Goal: Participate in discussion: Share content

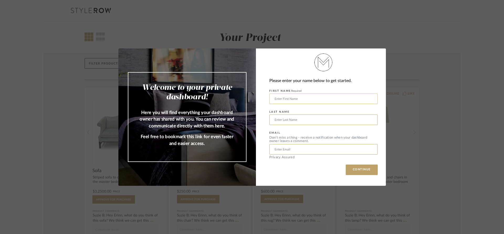
click at [332, 95] on input "text" at bounding box center [323, 99] width 108 height 10
type input "c"
type input "[DEMOGRAPHIC_DATA]"
type input "[PERSON_NAME]"
type input "[EMAIL_ADDRESS][PERSON_NAME][DOMAIN_NAME]"
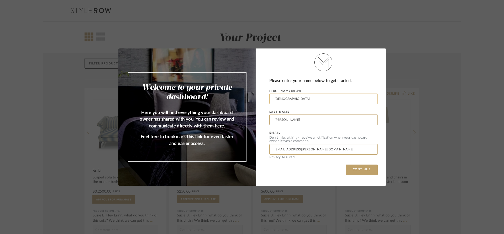
click at [345, 165] on button "CONTINUE" at bounding box center [361, 170] width 32 height 10
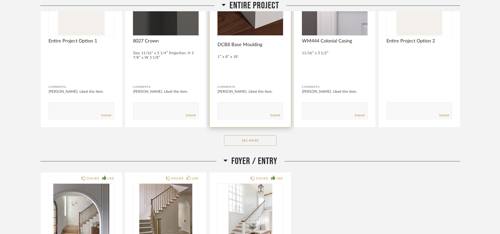
scroll to position [138, 0]
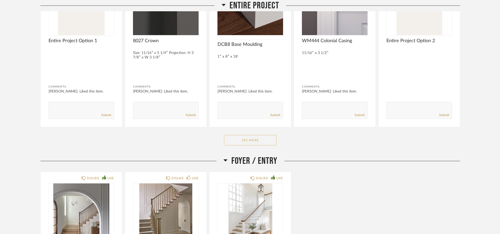
click at [247, 138] on button "See More" at bounding box center [250, 140] width 52 height 10
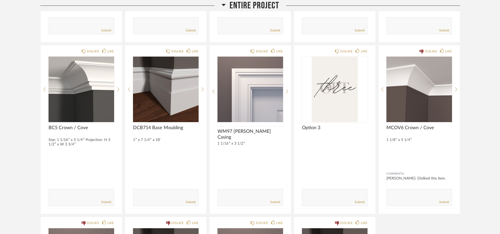
scroll to position [223, 0]
drag, startPoint x: 247, startPoint y: 137, endPoint x: 18, endPoint y: 82, distance: 235.3
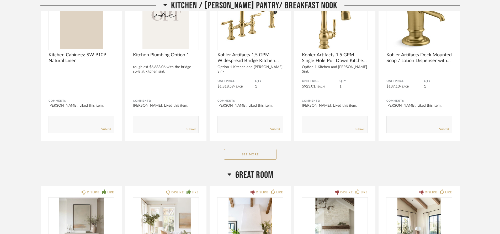
scroll to position [1044, 0]
click at [254, 156] on button "See More" at bounding box center [250, 154] width 52 height 10
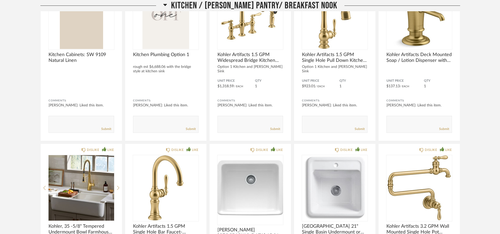
click at [254, 156] on img "0" at bounding box center [250, 188] width 66 height 66
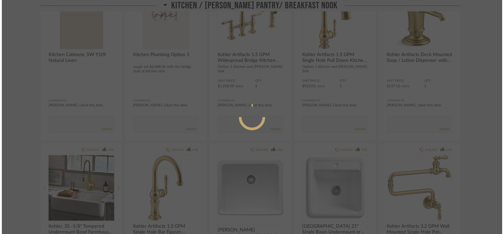
scroll to position [0, 0]
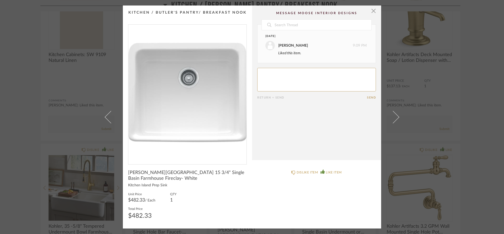
click at [254, 156] on cpp-summary-comments "Date [DATE] [PERSON_NAME] 9:09 PM Liked this item. Return = Send Send" at bounding box center [316, 83] width 129 height 155
click at [371, 9] on span "button" at bounding box center [373, 11] width 10 height 10
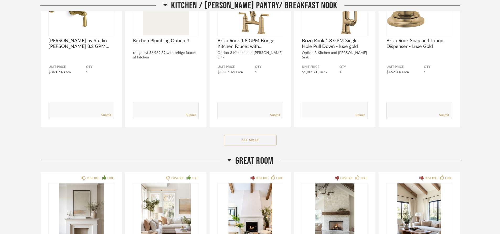
scroll to position [1802, 0]
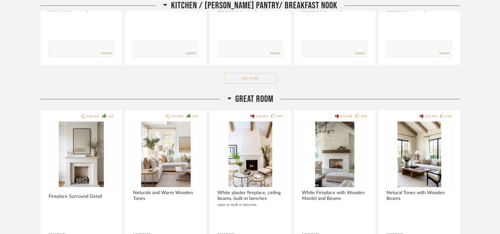
click at [262, 80] on button "See More" at bounding box center [250, 78] width 52 height 10
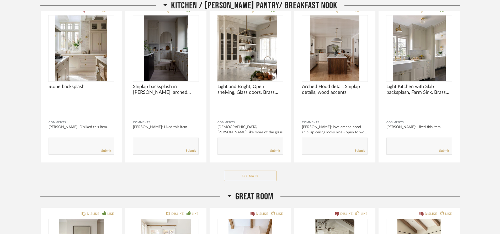
scroll to position [2375, 0]
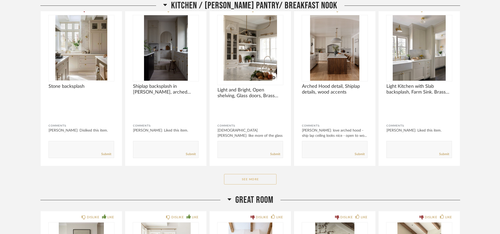
click at [242, 174] on button "See More" at bounding box center [250, 179] width 52 height 10
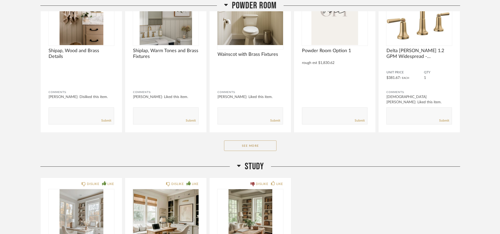
scroll to position [3158, 0]
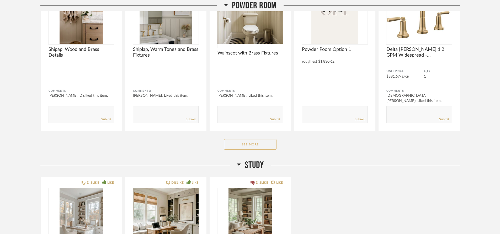
click at [247, 141] on button "See More" at bounding box center [250, 144] width 52 height 10
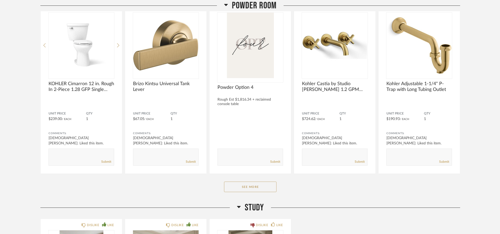
scroll to position [3795, 0]
click at [228, 184] on button "See More" at bounding box center [250, 187] width 52 height 10
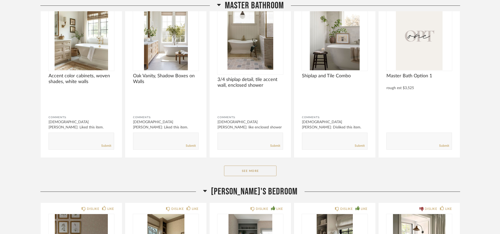
scroll to position [4907, 0]
click at [239, 167] on button "See More" at bounding box center [250, 171] width 52 height 10
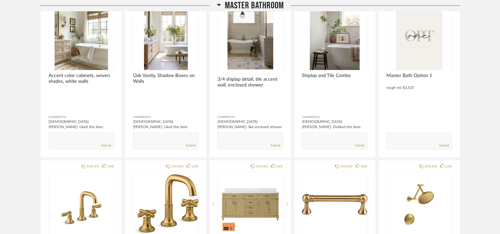
click at [239, 167] on div "DISLIKE LIKE" at bounding box center [250, 166] width 66 height 4
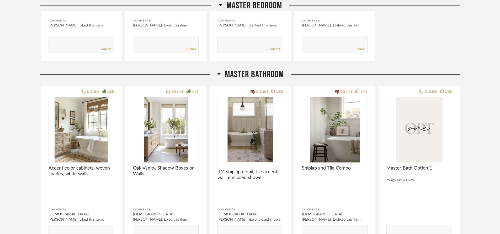
scroll to position [4811, 0]
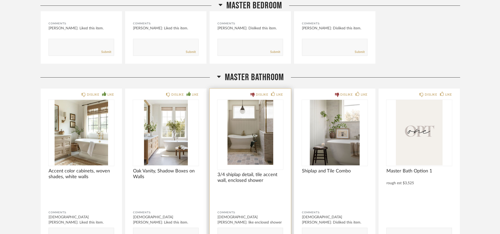
click at [239, 166] on div at bounding box center [250, 135] width 66 height 70
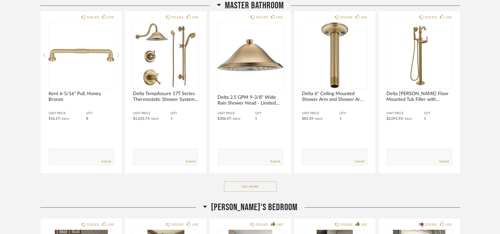
scroll to position [5569, 0]
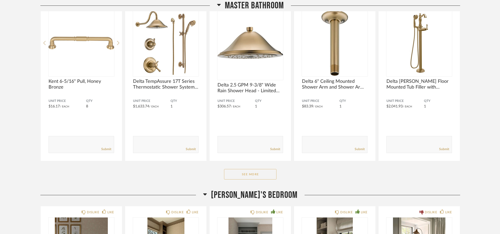
click at [237, 177] on button "See More" at bounding box center [250, 174] width 52 height 10
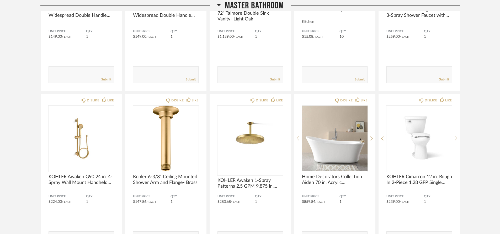
scroll to position [5141, 0]
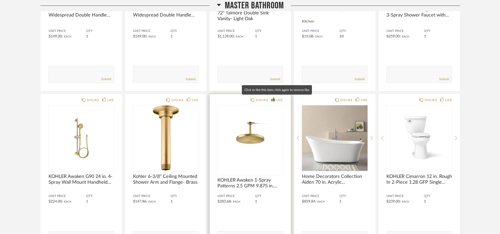
click at [274, 97] on icon at bounding box center [273, 99] width 4 height 4
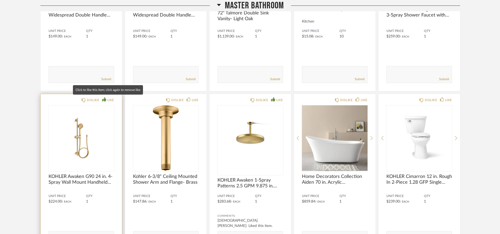
click at [109, 102] on div "LIKE" at bounding box center [110, 100] width 7 height 5
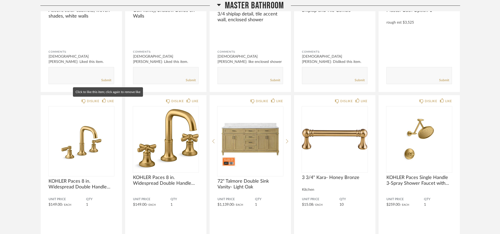
scroll to position [4971, 0]
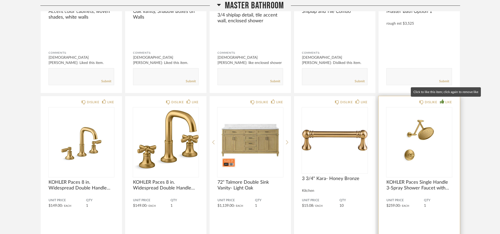
click at [448, 102] on div "LIKE" at bounding box center [448, 102] width 7 height 5
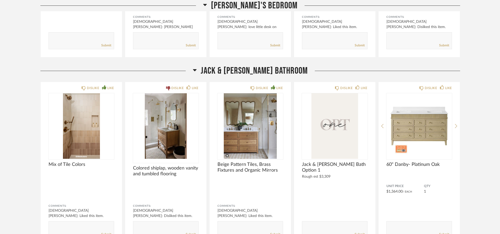
scroll to position [6554, 0]
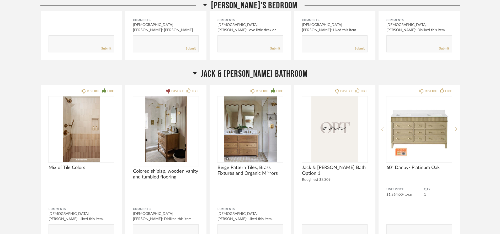
click at [147, 116] on img "0" at bounding box center [166, 130] width 66 height 66
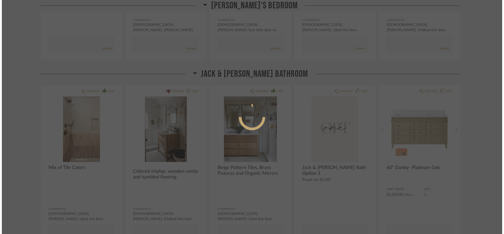
scroll to position [0, 0]
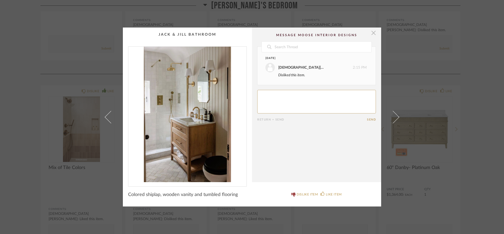
click at [371, 33] on span "button" at bounding box center [373, 33] width 10 height 10
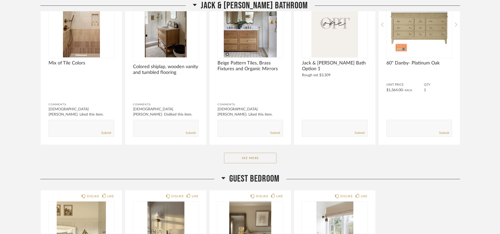
scroll to position [6659, 0]
click at [245, 157] on button "See More" at bounding box center [250, 158] width 52 height 10
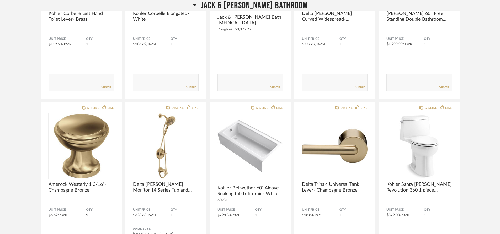
scroll to position [7041, 0]
click at [245, 157] on img "0" at bounding box center [250, 146] width 66 height 66
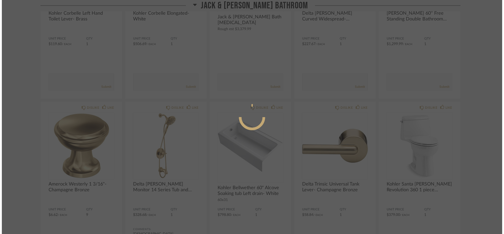
scroll to position [0, 0]
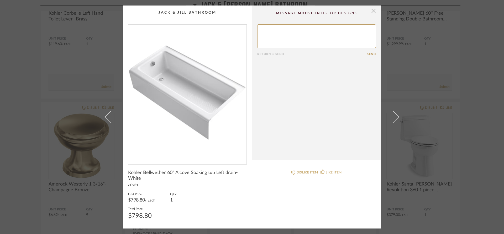
click at [370, 13] on span "button" at bounding box center [373, 11] width 10 height 10
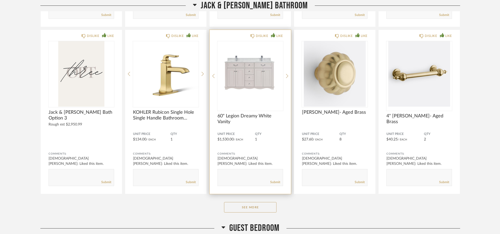
scroll to position [7266, 0]
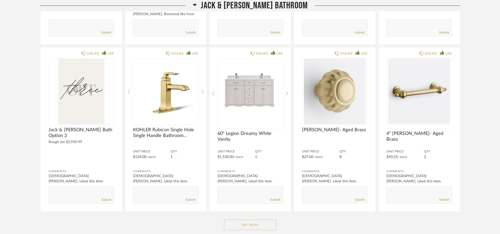
click at [247, 224] on button "See More" at bounding box center [250, 225] width 52 height 10
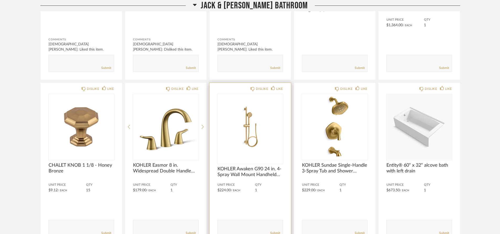
scroll to position [6723, 0]
click at [279, 88] on div "LIKE" at bounding box center [279, 89] width 7 height 5
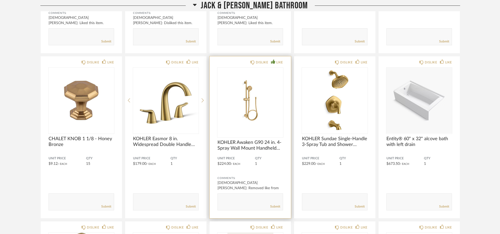
scroll to position [6744, 0]
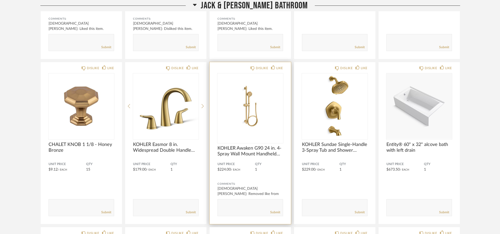
drag, startPoint x: 279, startPoint y: 87, endPoint x: 255, endPoint y: 90, distance: 24.3
click at [255, 90] on img "0" at bounding box center [250, 106] width 66 height 66
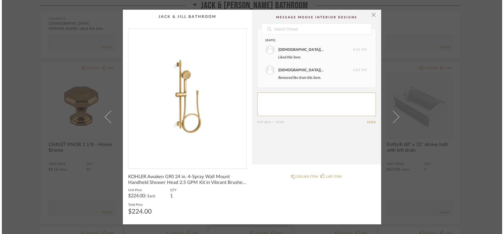
scroll to position [0, 0]
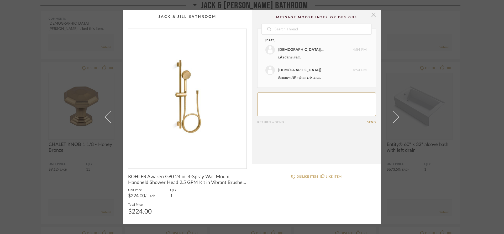
click at [368, 13] on span "button" at bounding box center [373, 15] width 10 height 10
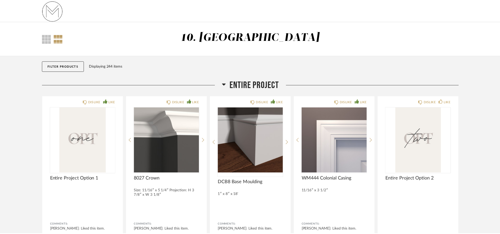
scroll to position [6744, 0]
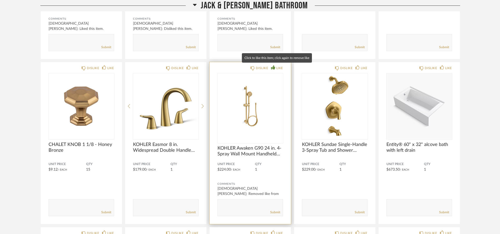
click at [276, 67] on div "LIKE" at bounding box center [279, 68] width 7 height 5
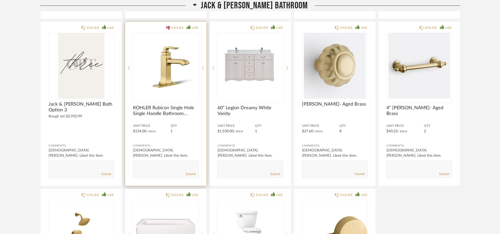
scroll to position [7270, 0]
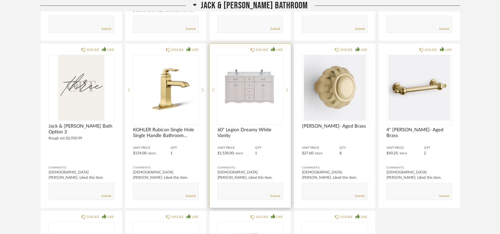
click at [241, 93] on img "0" at bounding box center [250, 88] width 66 height 66
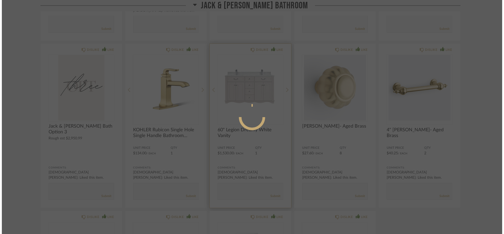
scroll to position [0, 0]
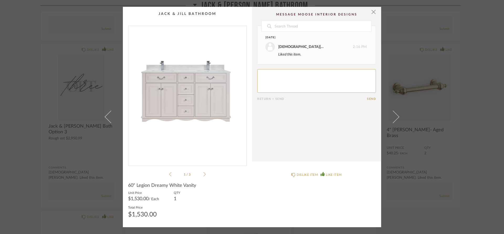
click at [241, 93] on img "0" at bounding box center [187, 94] width 118 height 136
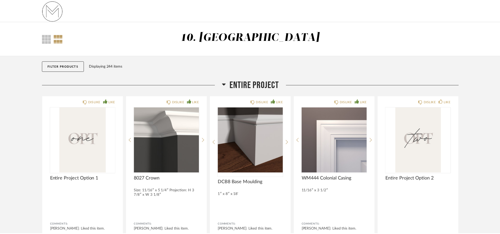
scroll to position [7270, 0]
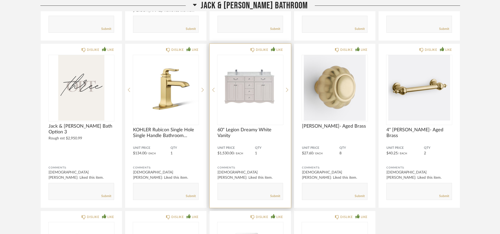
click at [252, 185] on form "Submit" at bounding box center [250, 191] width 66 height 17
click at [251, 187] on textarea at bounding box center [250, 189] width 65 height 7
type textarea "o"
type textarea "is this pink?"
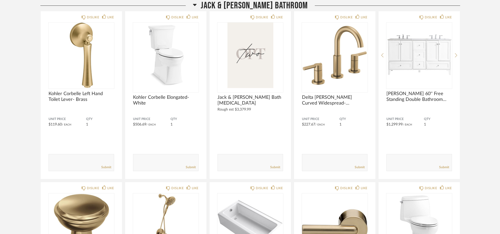
scroll to position [6960, 0]
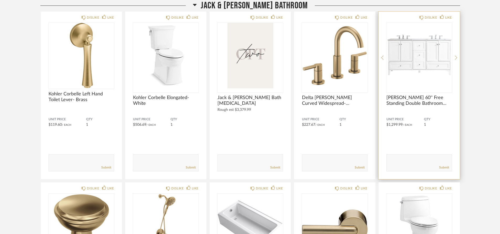
click at [416, 82] on img "0" at bounding box center [419, 56] width 66 height 66
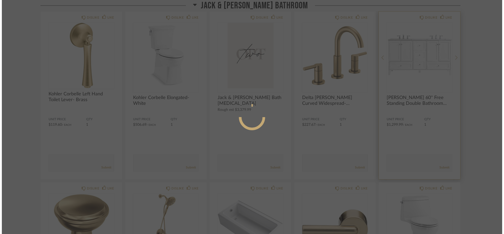
scroll to position [0, 0]
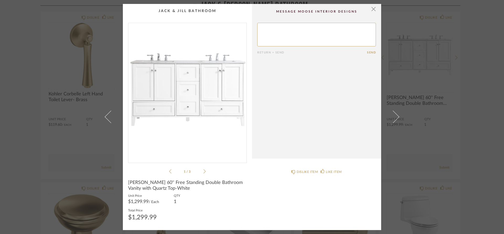
click at [203, 169] on icon at bounding box center [204, 171] width 2 height 5
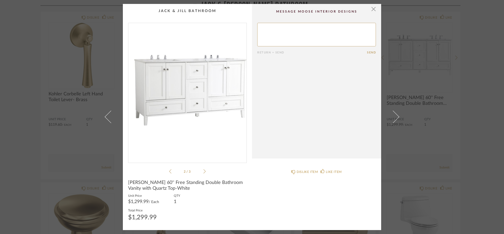
click at [203, 169] on icon at bounding box center [204, 171] width 2 height 5
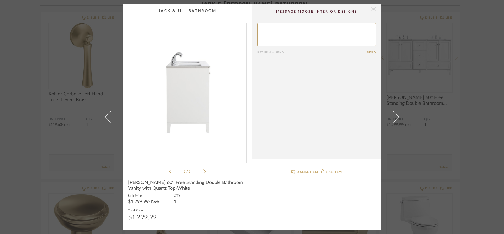
click at [373, 12] on span "button" at bounding box center [373, 9] width 10 height 10
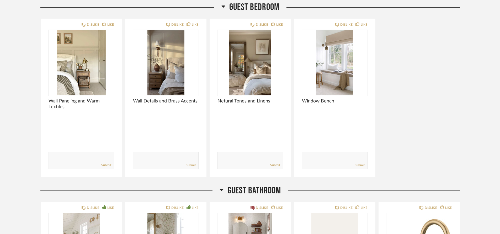
scroll to position [7671, 0]
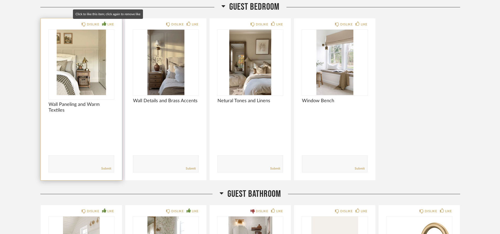
click at [107, 24] on div "LIKE" at bounding box center [110, 24] width 7 height 5
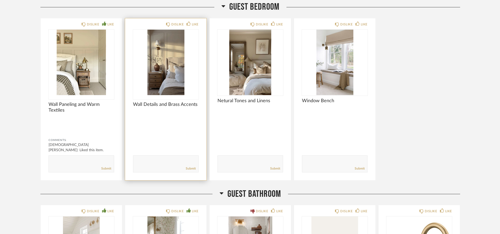
click at [192, 27] on div "DISLIKE LIKE Wall Details and Brass Accents Comments: Submit" at bounding box center [165, 99] width 81 height 162
click at [193, 23] on div "LIKE" at bounding box center [195, 24] width 7 height 5
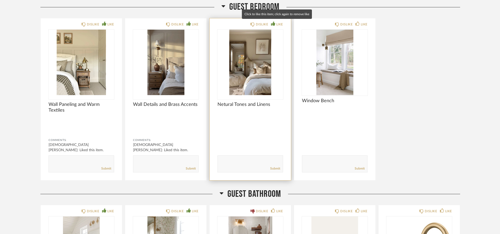
click at [278, 22] on div "LIKE" at bounding box center [279, 24] width 7 height 5
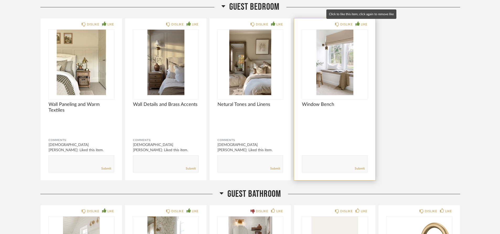
click at [359, 22] on div "LIKE" at bounding box center [361, 24] width 12 height 5
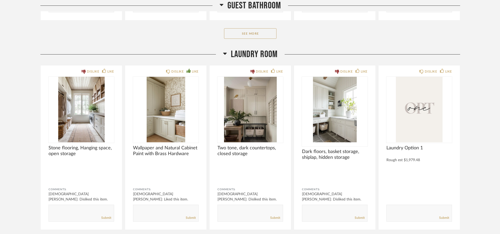
scroll to position [8023, 0]
drag, startPoint x: 359, startPoint y: 22, endPoint x: 303, endPoint y: 36, distance: 58.0
click at [303, 36] on div "See More" at bounding box center [250, 34] width 420 height 10
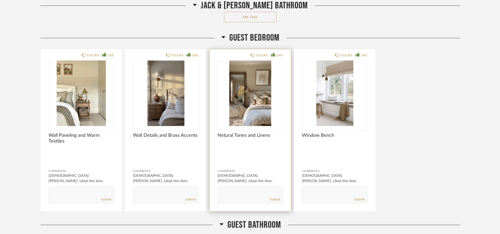
scroll to position [7647, 0]
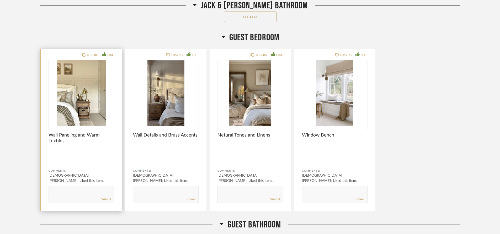
click at [85, 192] on textarea at bounding box center [81, 192] width 65 height 7
type textarea "o"
click at [72, 192] on textarea at bounding box center [81, 192] width 65 height 7
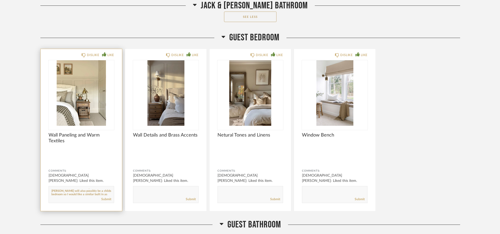
click at [75, 193] on textarea at bounding box center [81, 192] width 65 height 7
type textarea "the bedroom attached to the jack and [PERSON_NAME] will also possibly be a chil…"
click at [109, 197] on link "Submit" at bounding box center [106, 199] width 10 height 4
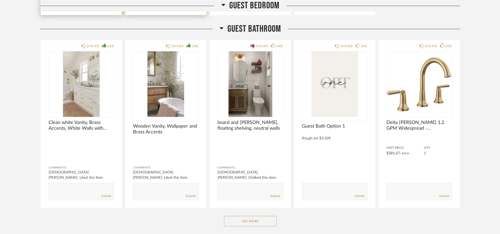
scroll to position [7863, 0]
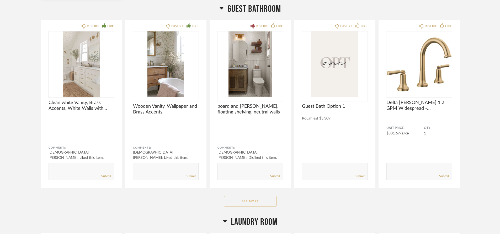
click at [233, 196] on button "See More" at bounding box center [250, 201] width 52 height 10
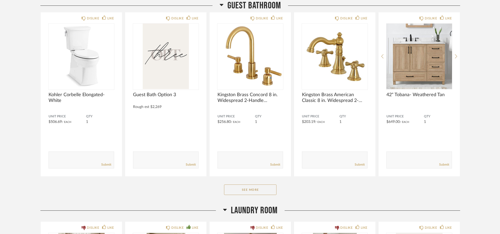
scroll to position [8545, 0]
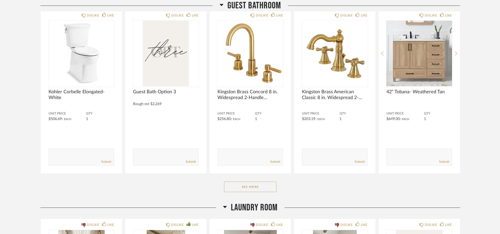
drag, startPoint x: 275, startPoint y: 150, endPoint x: 283, endPoint y: 195, distance: 45.5
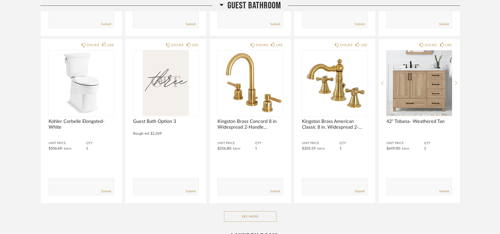
scroll to position [8543, 0]
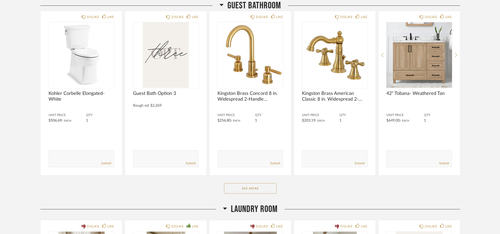
click at [266, 191] on button "See More" at bounding box center [250, 188] width 52 height 10
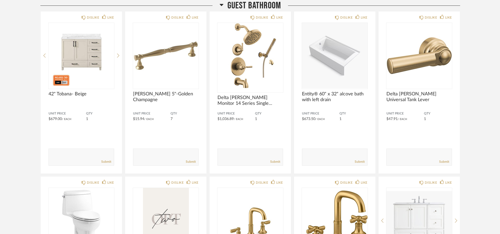
scroll to position [7998, 0]
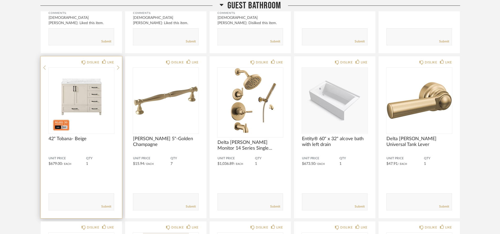
drag, startPoint x: 266, startPoint y: 191, endPoint x: 79, endPoint y: 105, distance: 205.5
click at [79, 68] on div at bounding box center [82, 68] width 66 height 0
click at [79, 105] on img "0" at bounding box center [82, 101] width 66 height 66
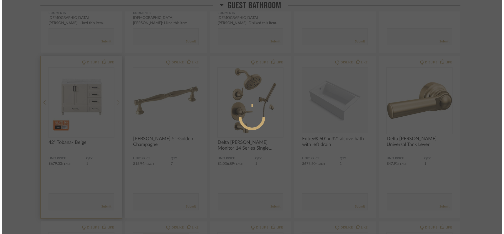
scroll to position [0, 0]
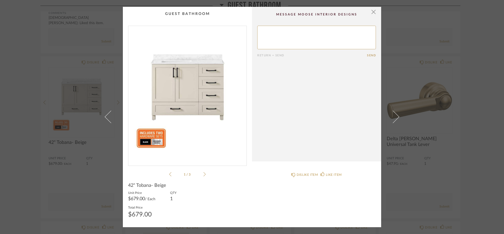
click at [61, 166] on div "× 1 / 3 Return = Send Send 42" Tobana- Beige Unit Price $679.00 / Each QTY 1 To…" at bounding box center [252, 117] width 504 height 234
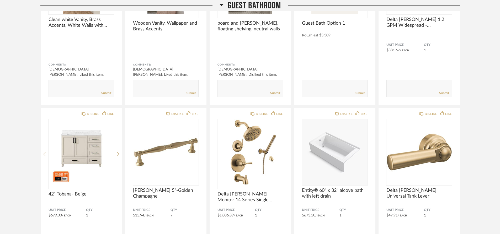
scroll to position [7943, 0]
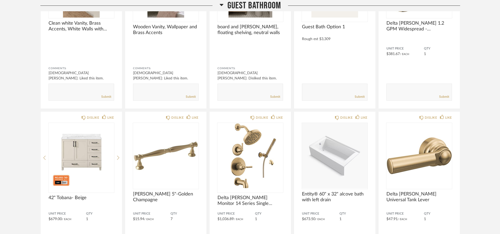
click at [61, 166] on img "0" at bounding box center [82, 156] width 66 height 66
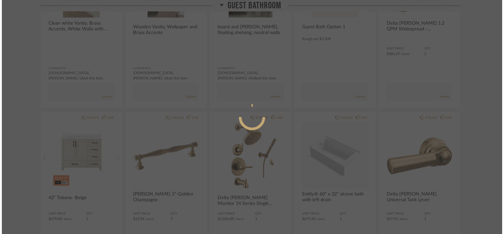
scroll to position [0, 0]
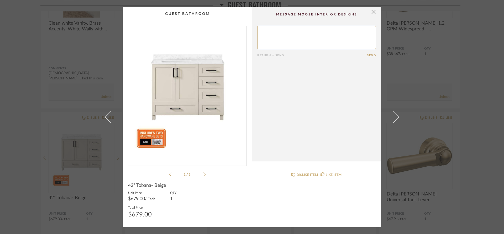
click at [61, 166] on div "× 1 / 3 Return = Send Send 42" Tobana- Beige Unit Price $679.00 / Each QTY 1 To…" at bounding box center [252, 117] width 504 height 234
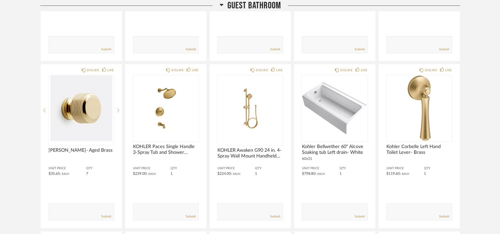
scroll to position [8334, 0]
